Goal: Task Accomplishment & Management: Manage account settings

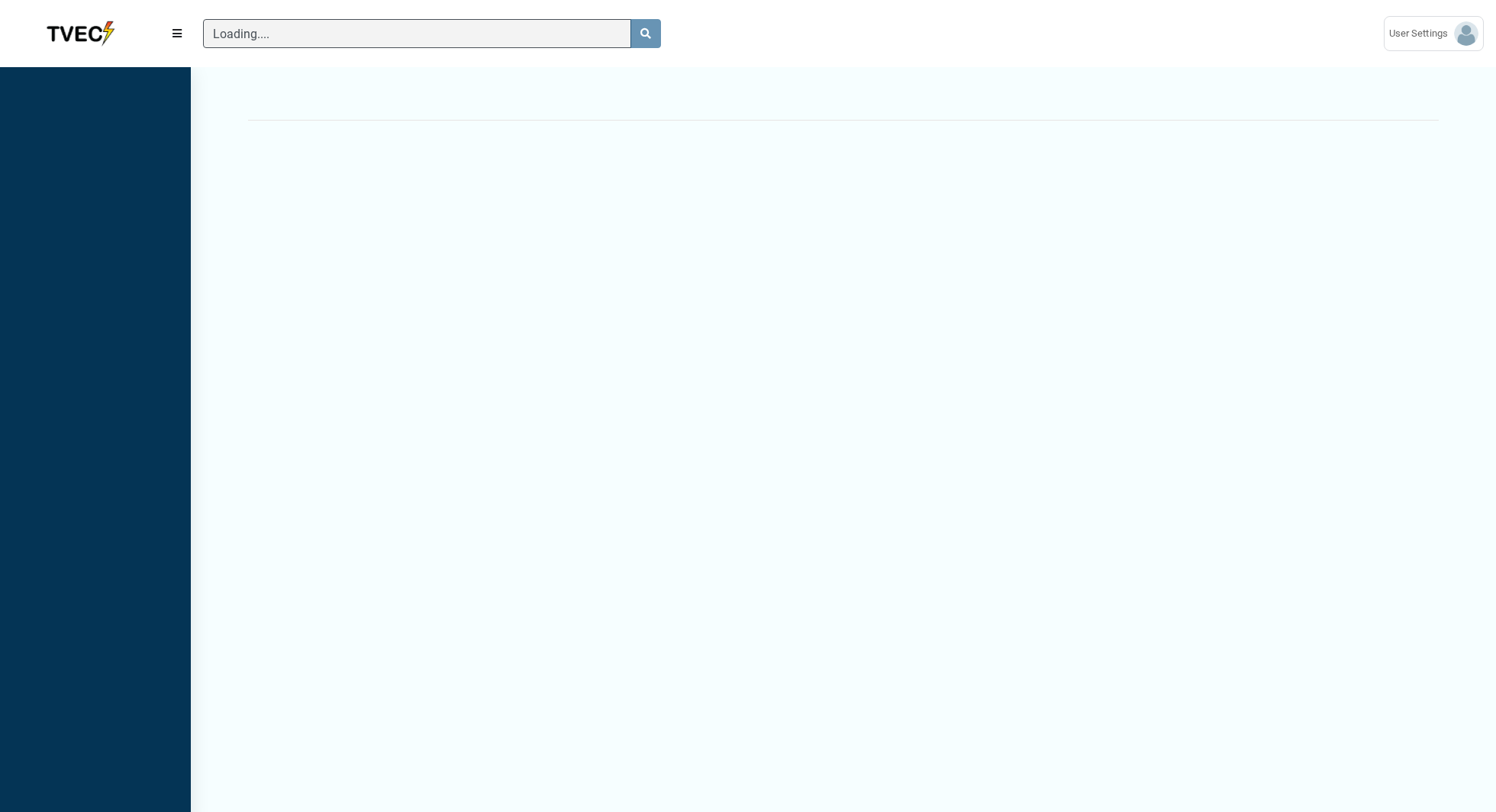
scroll to position [6, 1]
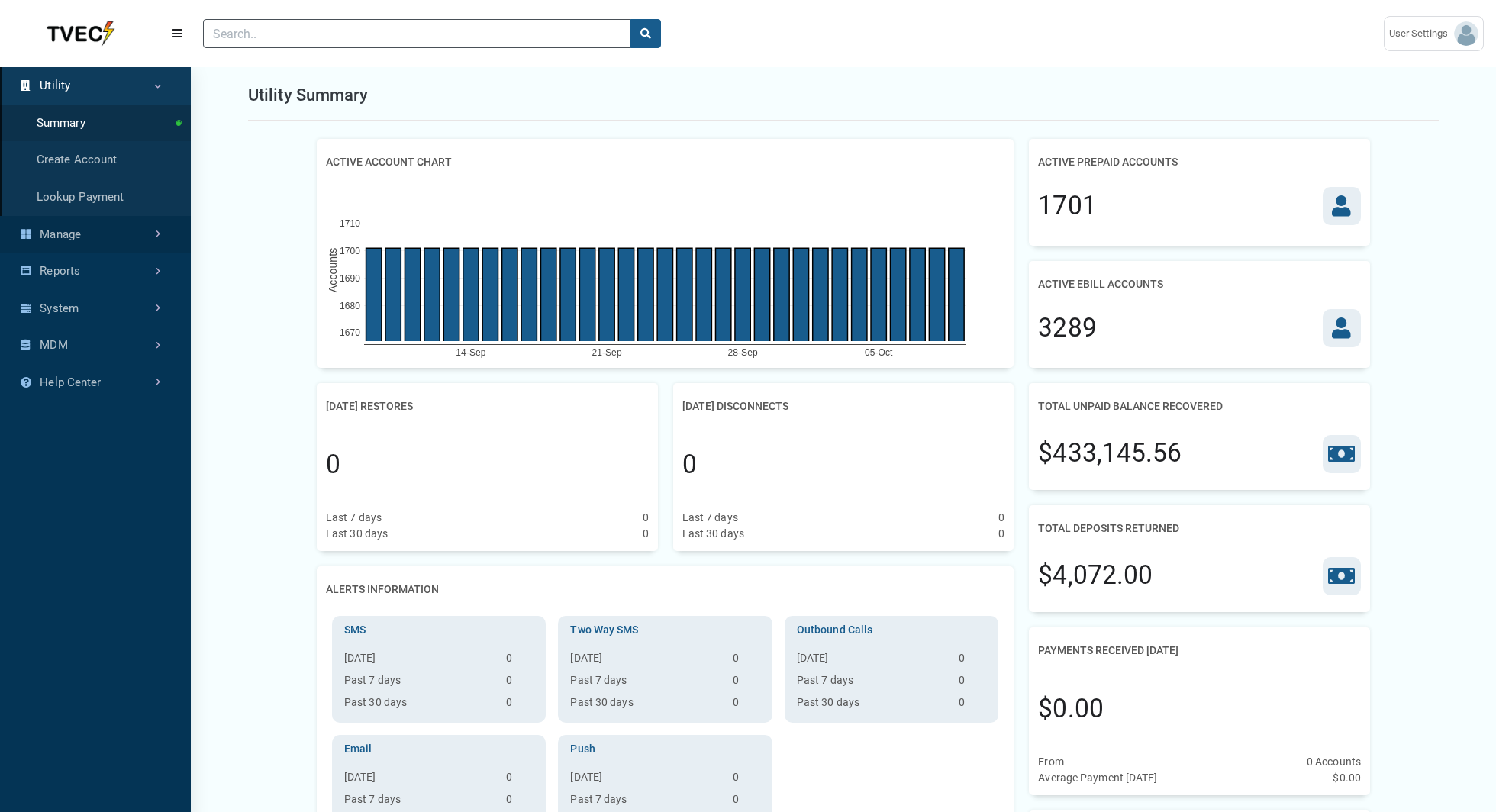
click at [130, 234] on link "Manage" at bounding box center [95, 235] width 191 height 37
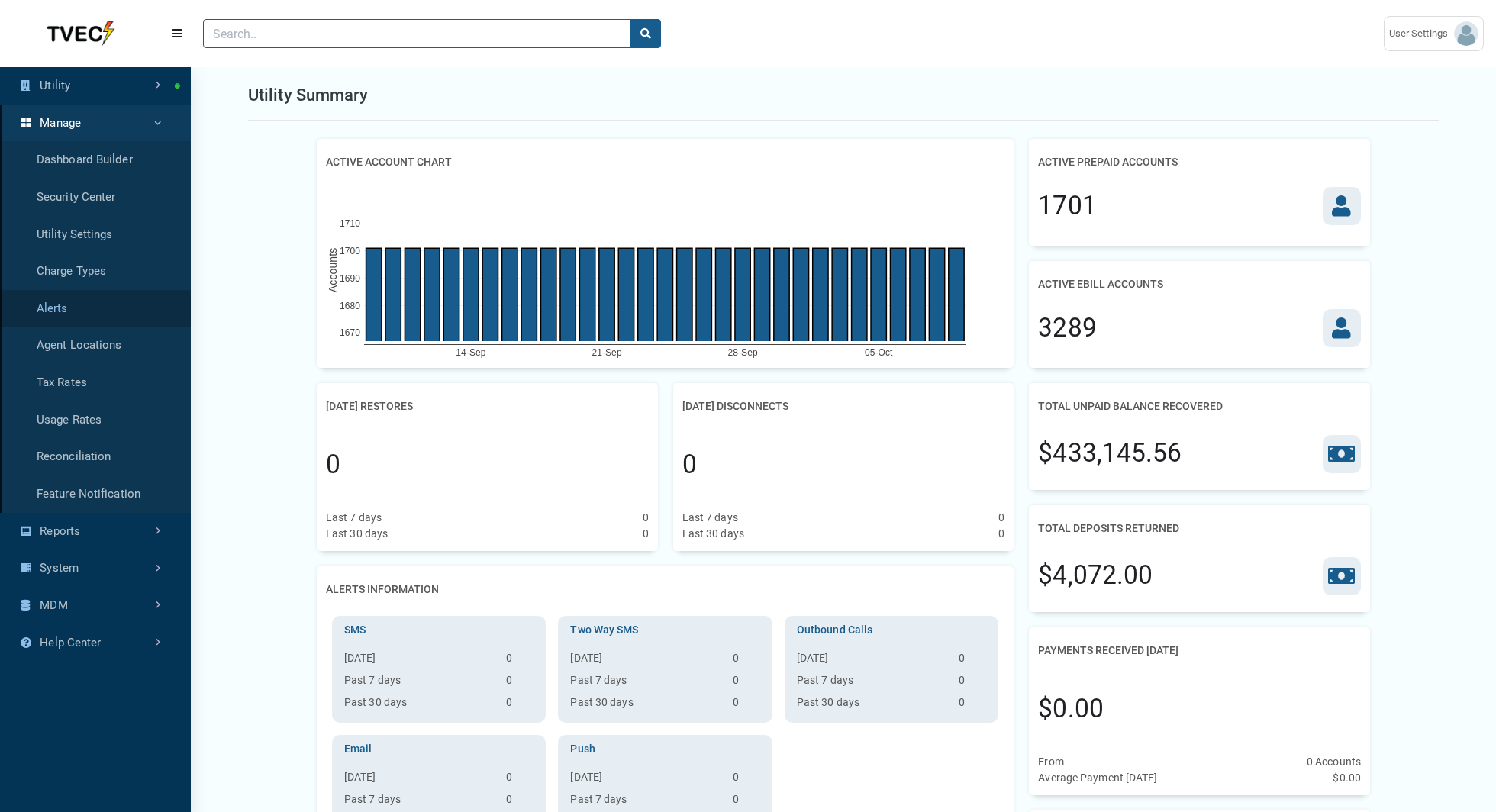
click at [98, 297] on link "Alerts" at bounding box center [95, 309] width 191 height 37
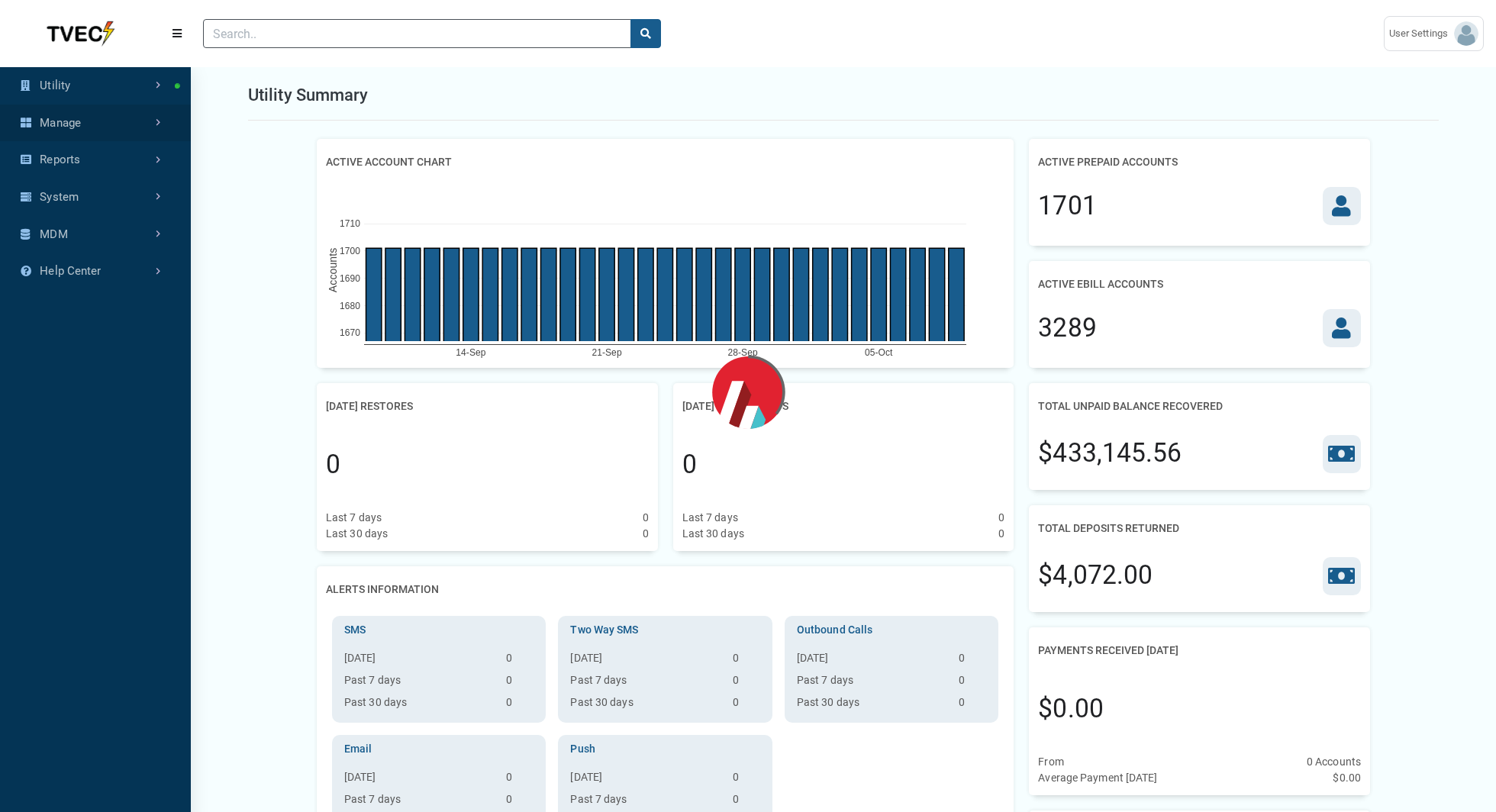
click at [156, 114] on link "Manage" at bounding box center [95, 123] width 191 height 37
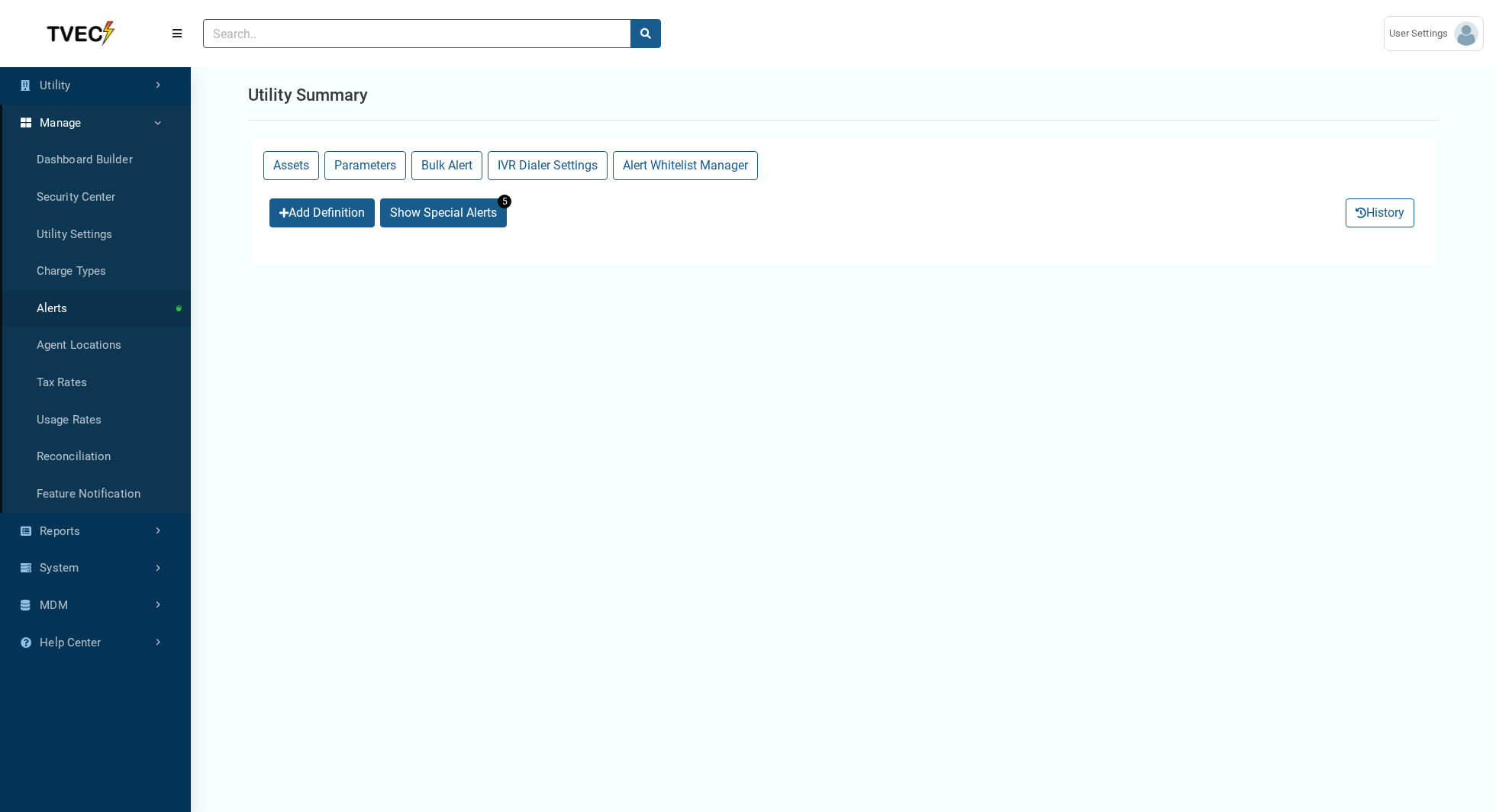
select select "25 per page"
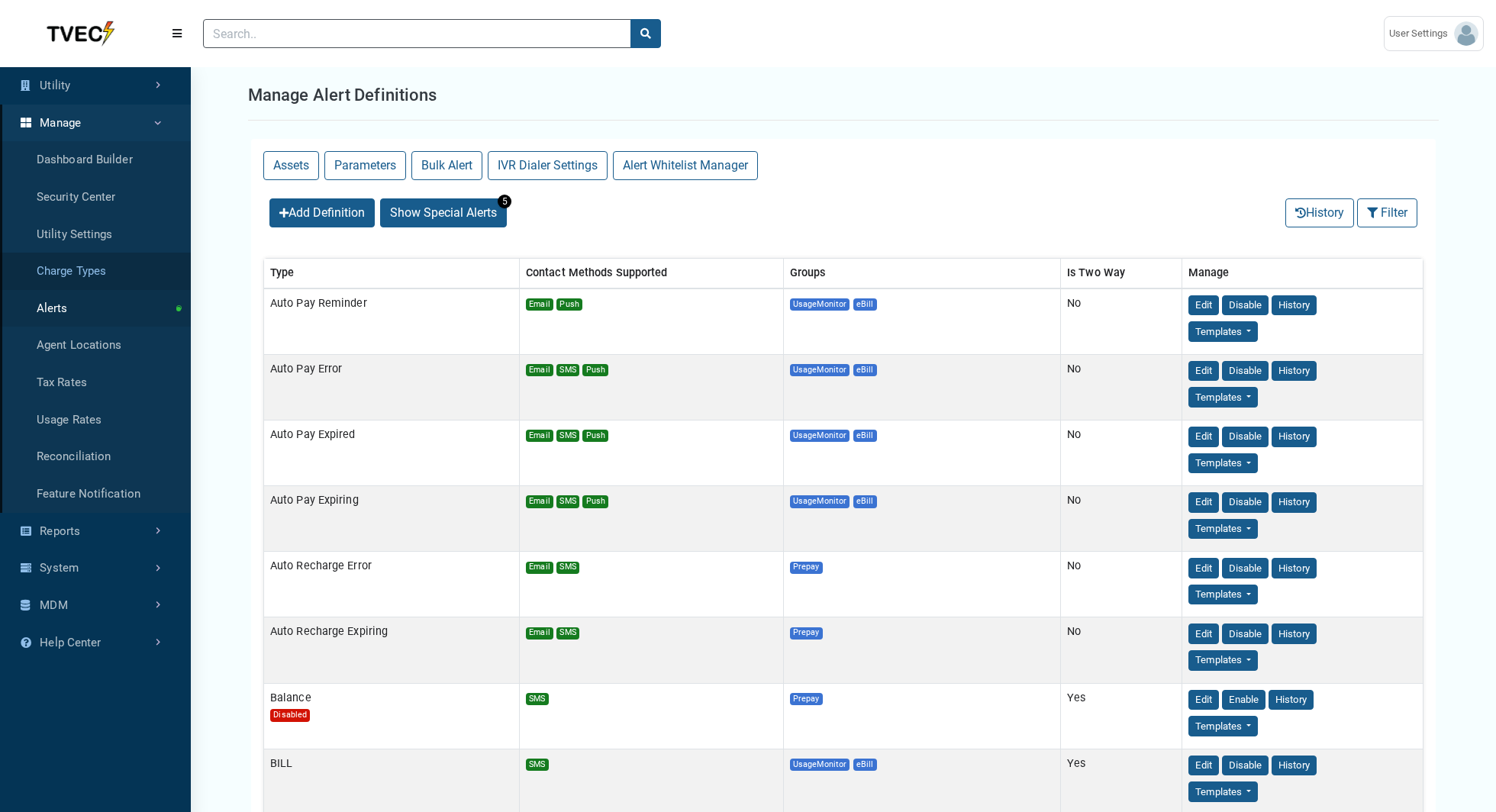
click at [77, 274] on link "Charge Types" at bounding box center [95, 271] width 191 height 37
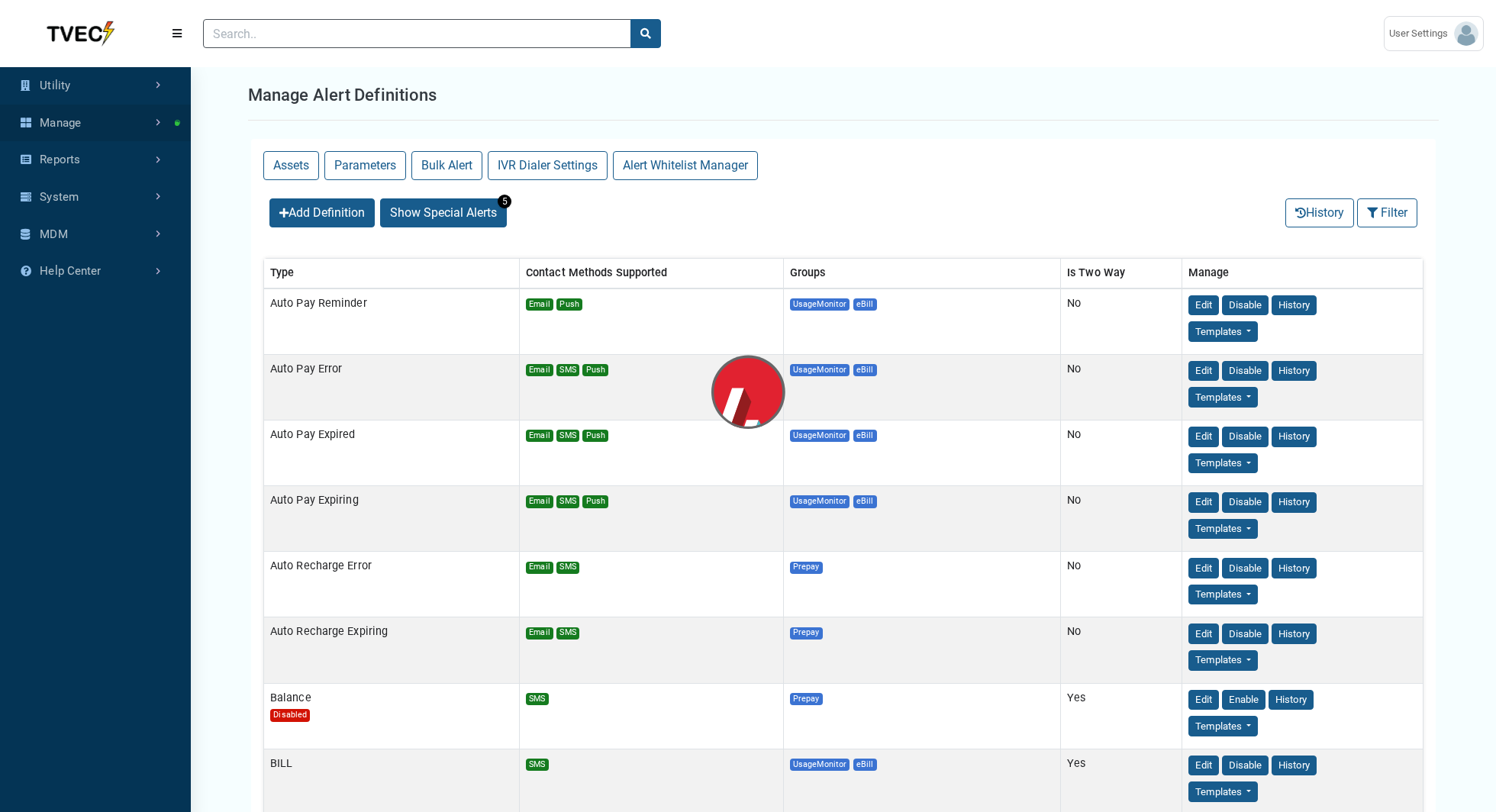
click at [98, 119] on link "Manage" at bounding box center [95, 123] width 191 height 37
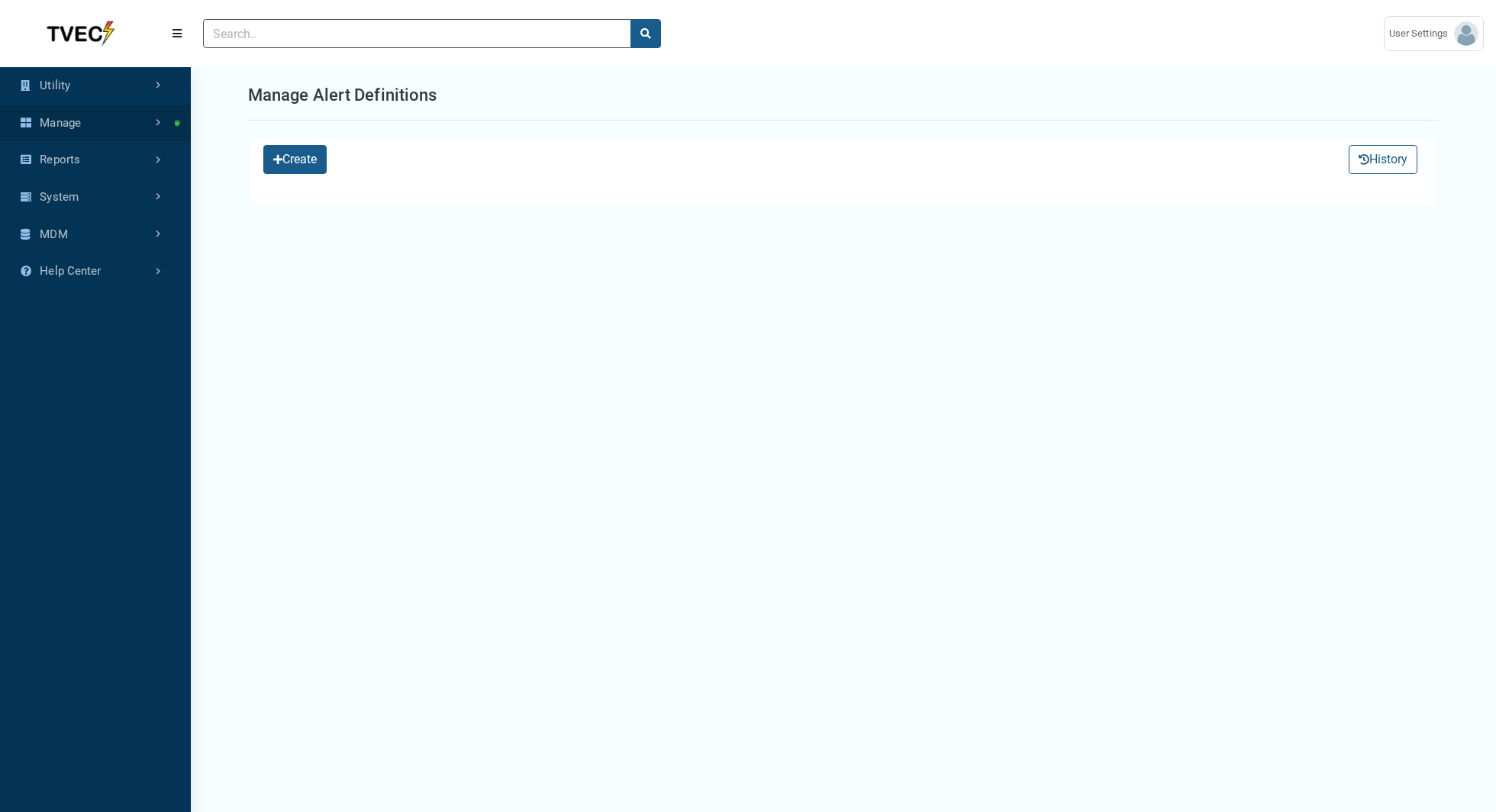
select select "25 per page"
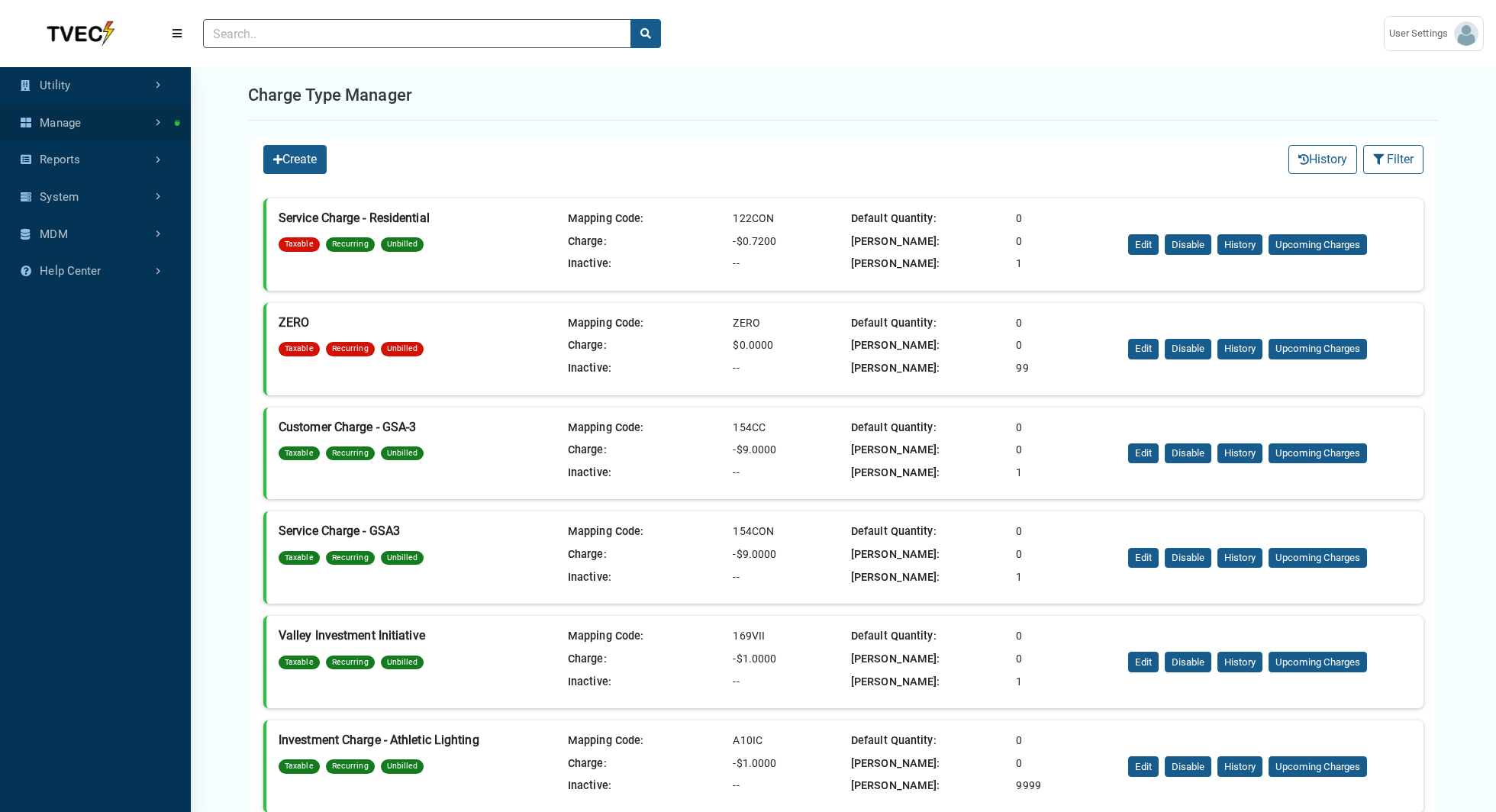
click at [98, 119] on link "Manage" at bounding box center [95, 123] width 191 height 37
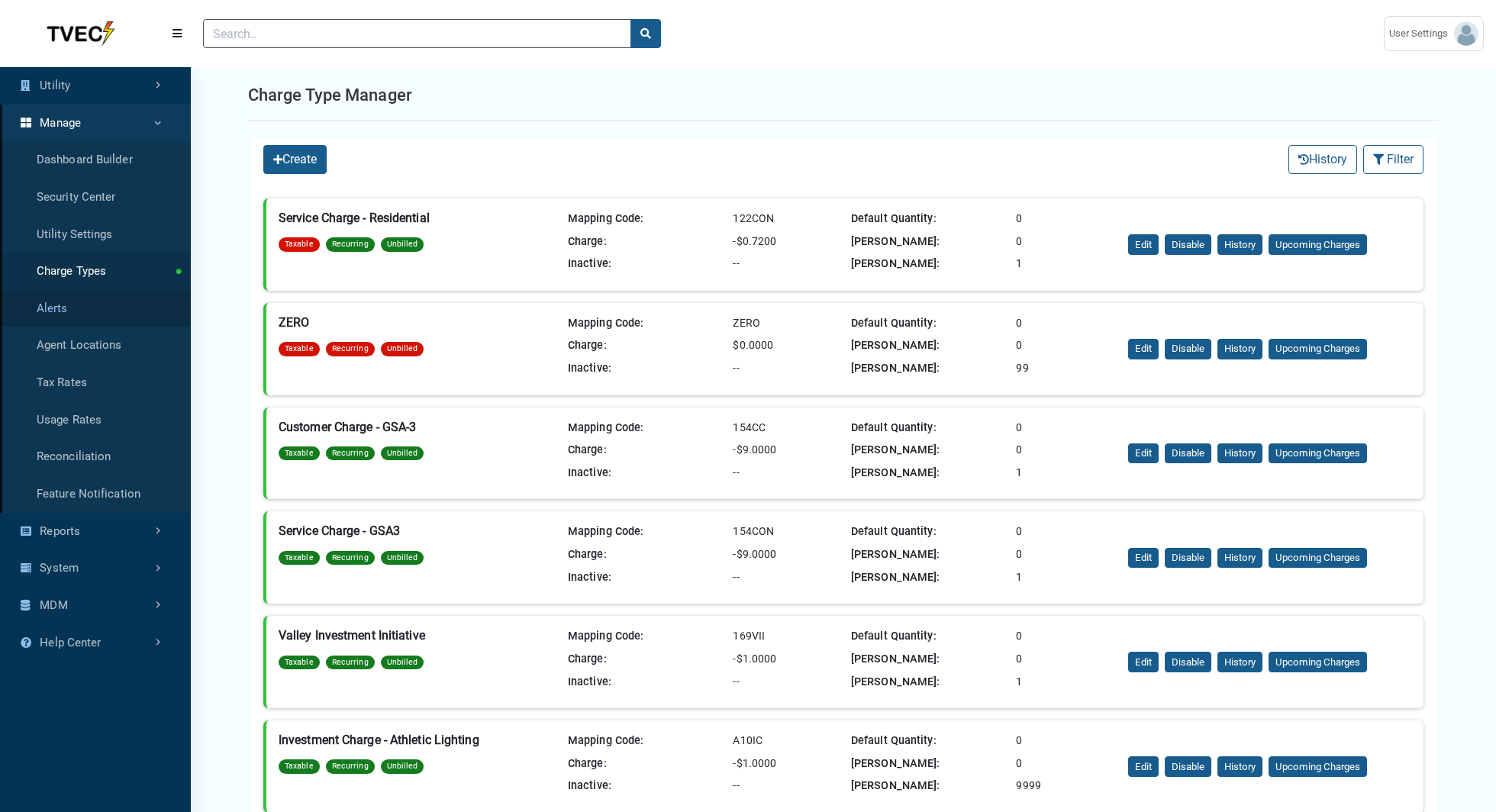
click at [61, 314] on link "Alerts" at bounding box center [95, 309] width 191 height 37
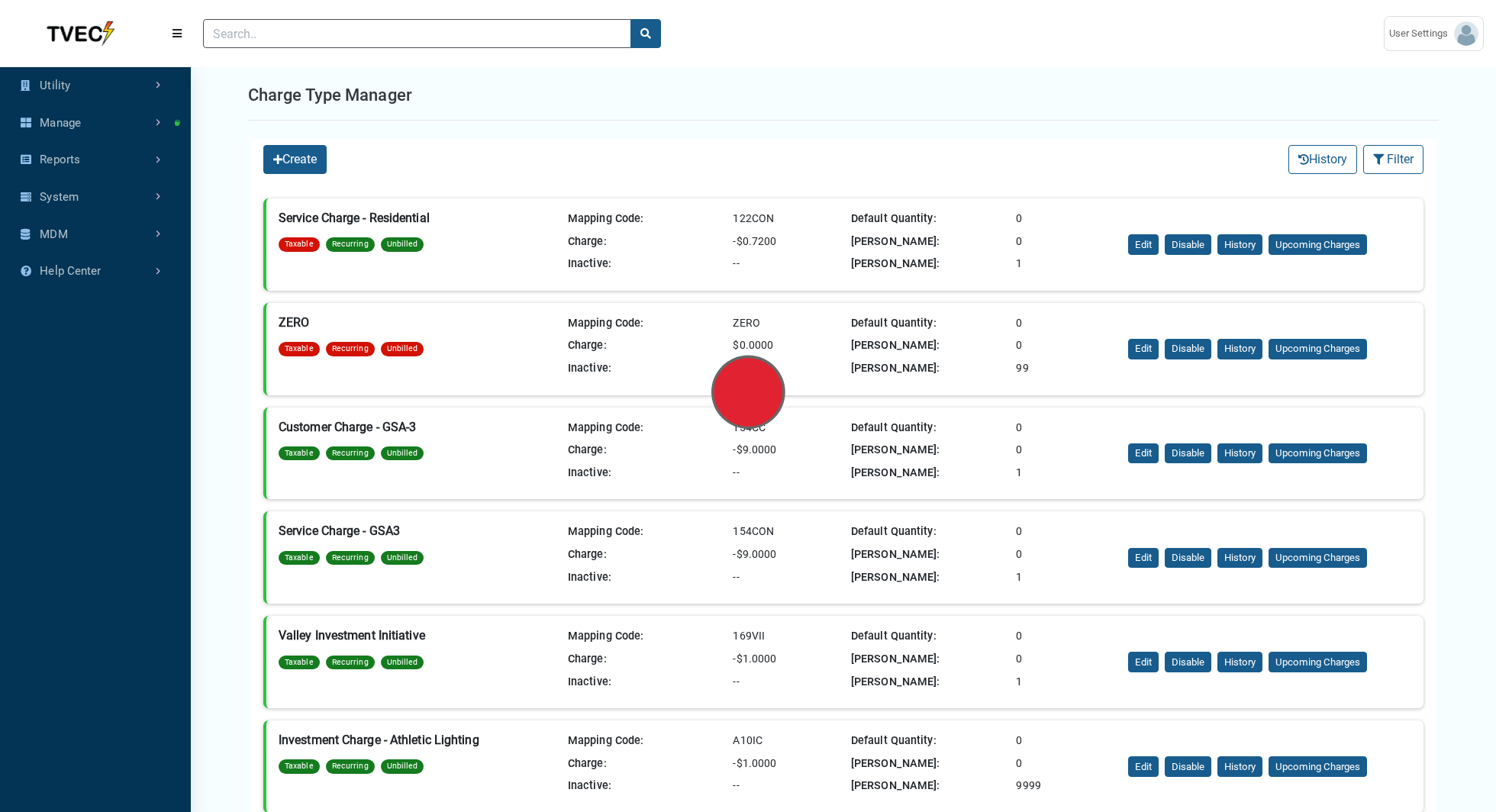
select select "25 per page"
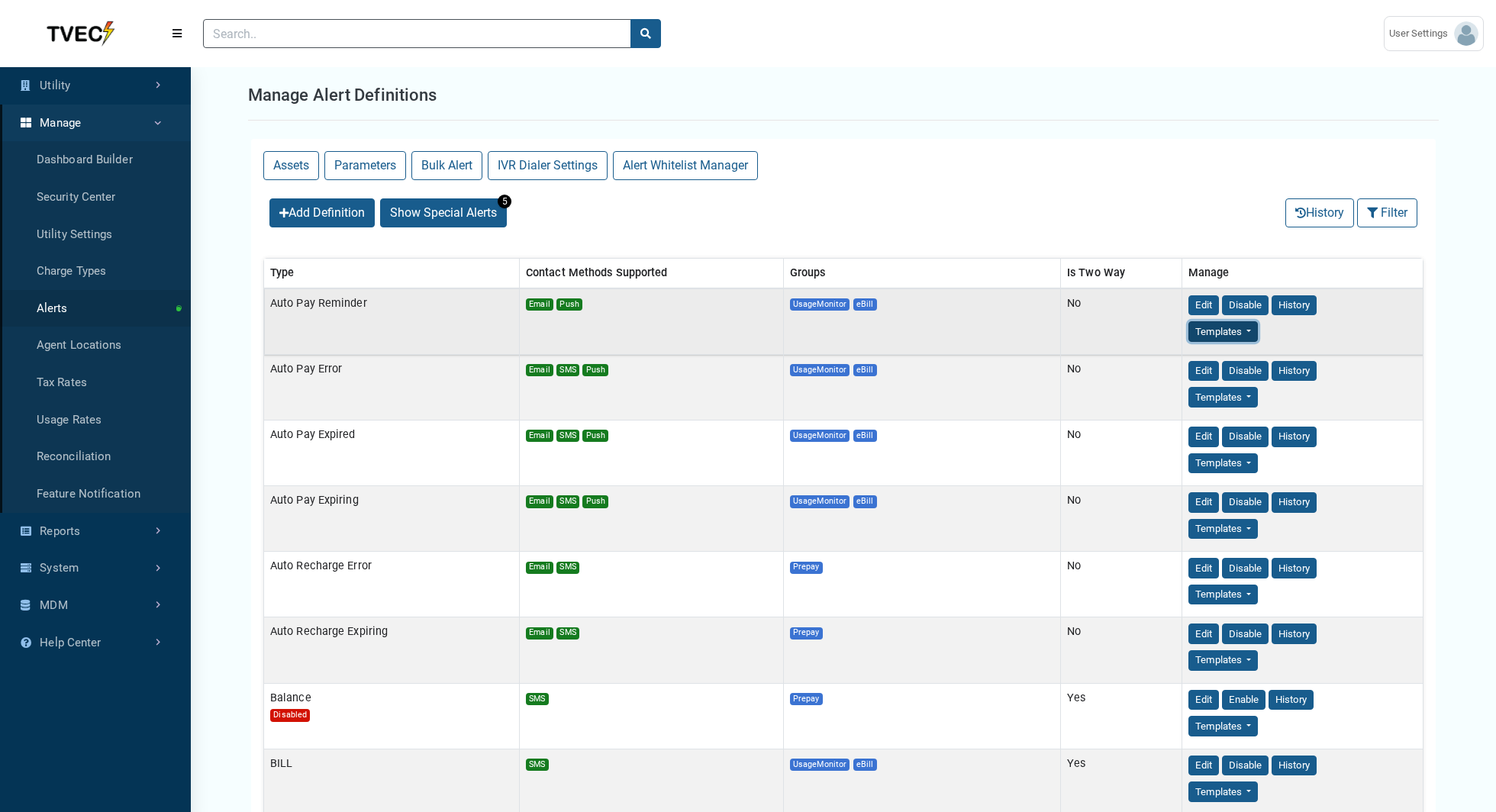
click at [1246, 332] on button "Templates" at bounding box center [1222, 332] width 69 height 20
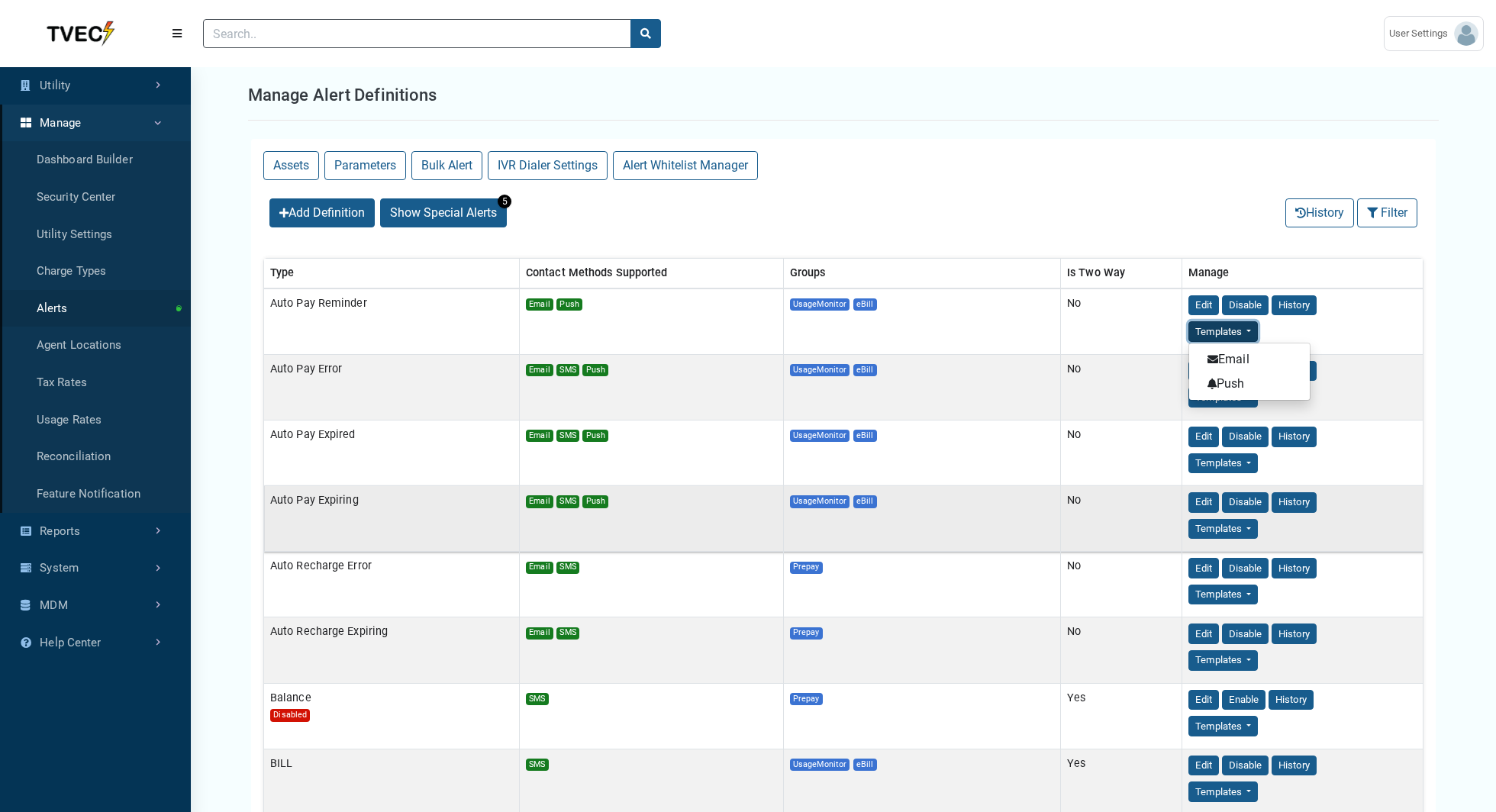
scroll to position [2, 0]
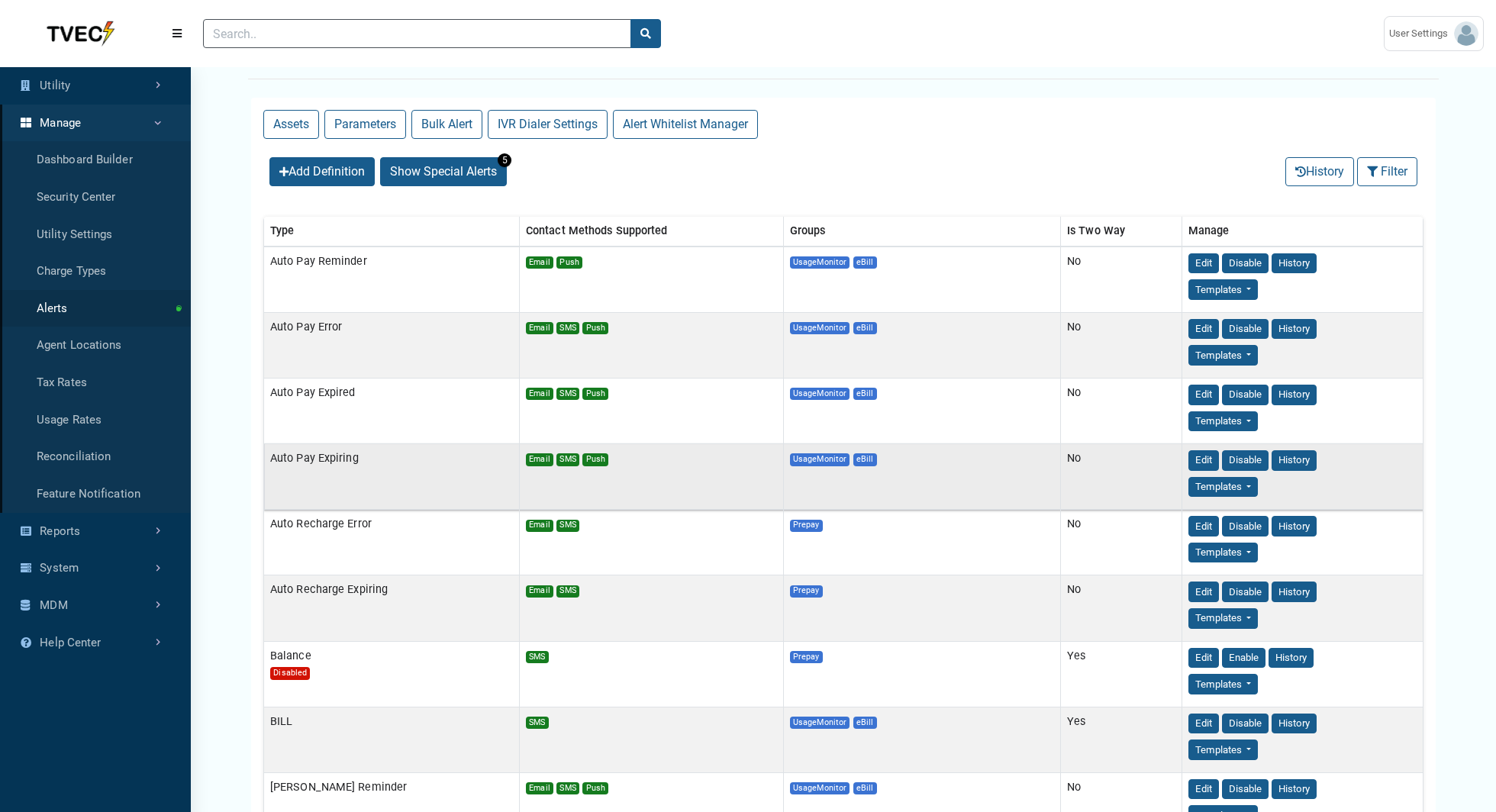
scroll to position [0, 0]
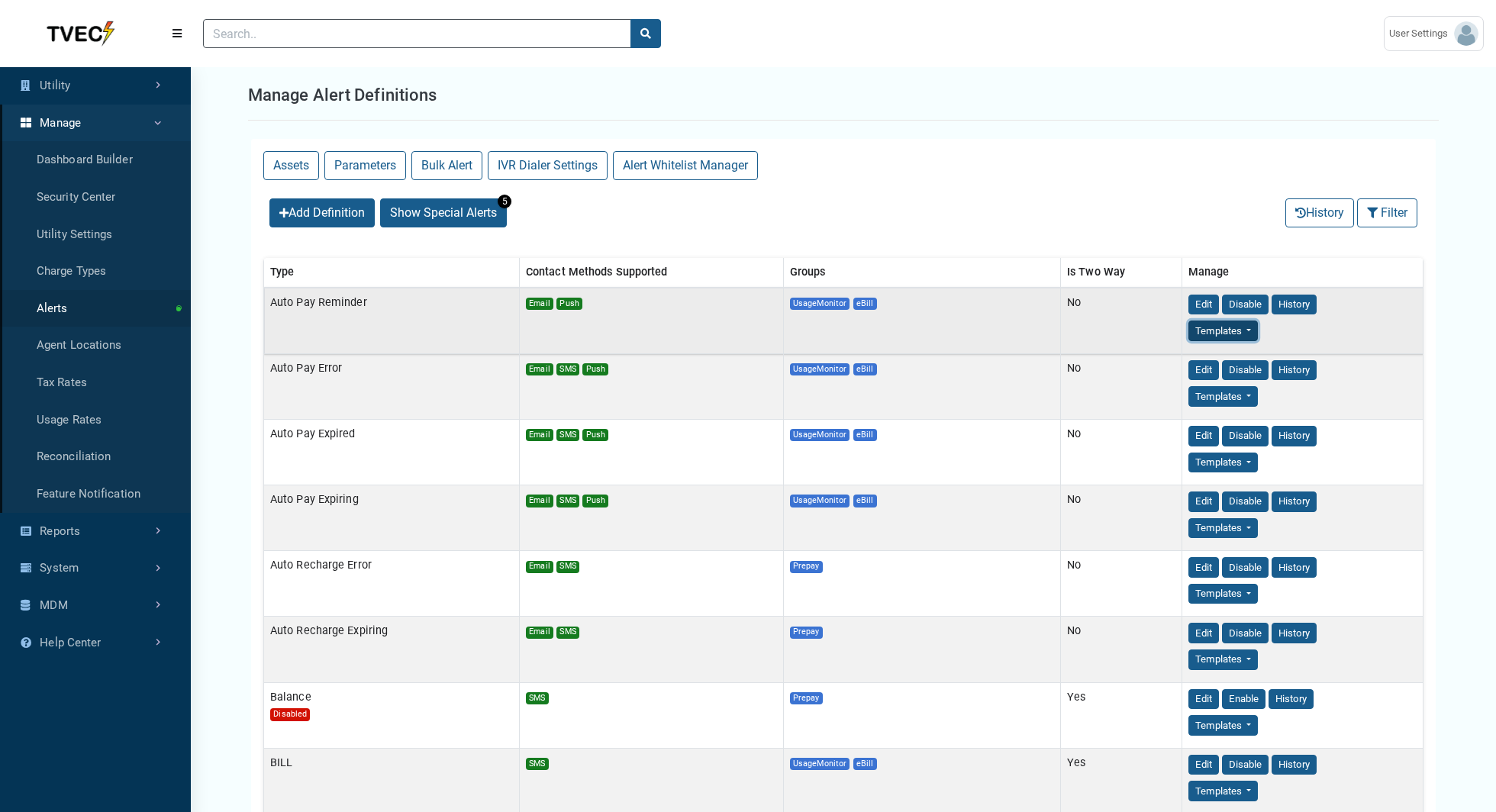
click at [1241, 321] on button "Templates" at bounding box center [1222, 331] width 69 height 20
click at [1226, 357] on link "Email" at bounding box center [1249, 358] width 121 height 24
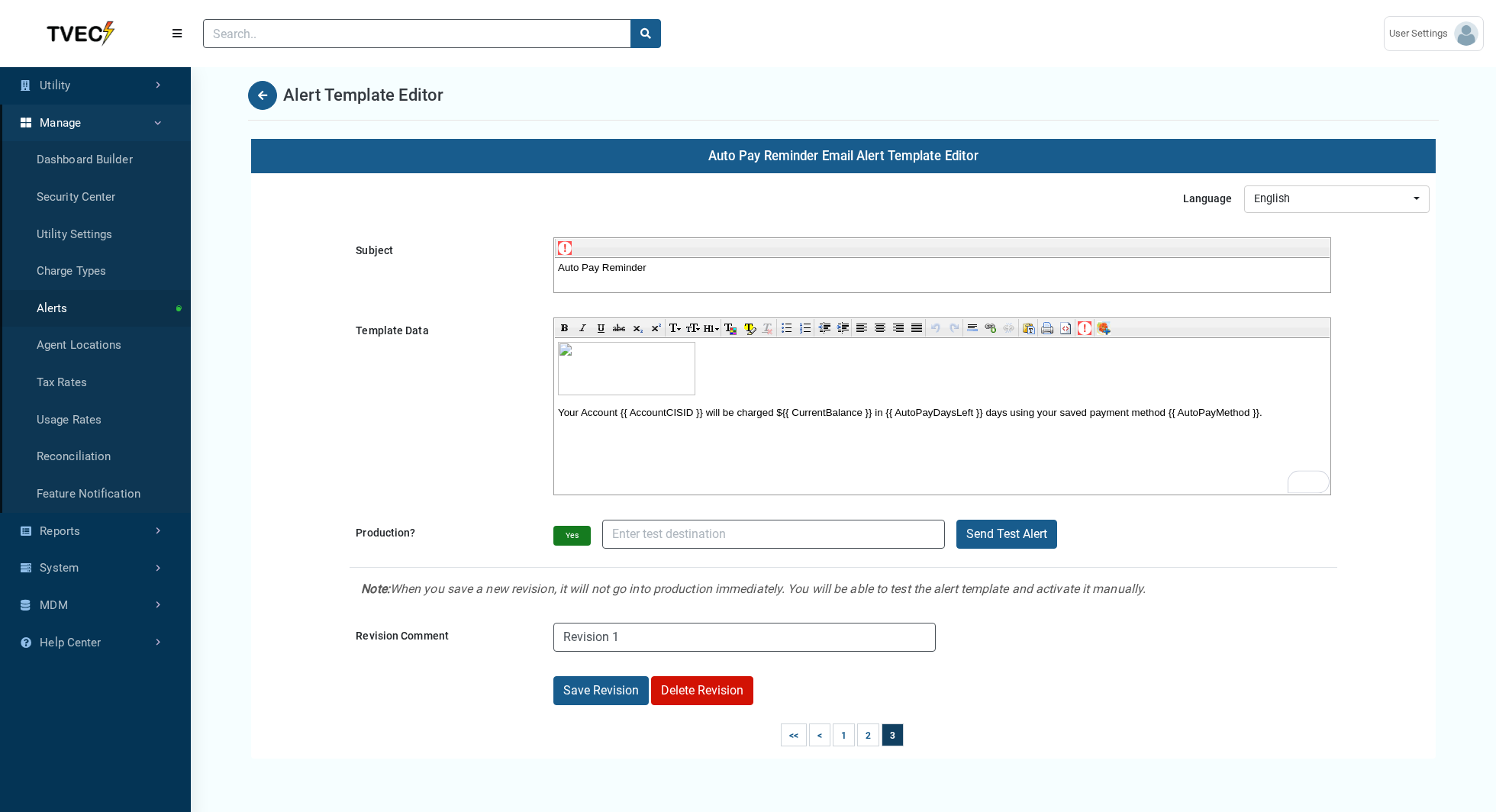
click at [681, 271] on body "Auto Pay Reminder" at bounding box center [942, 267] width 769 height 11
click at [772, 420] on html "Your Account {{ AccountCISID }} will be charged ${{ CurrentBalance }} in {{ Aut…" at bounding box center [942, 379] width 775 height 82
click at [264, 103] on button "Back" at bounding box center [262, 95] width 29 height 29
select select "25 per page"
